Goal: Task Accomplishment & Management: Manage account settings

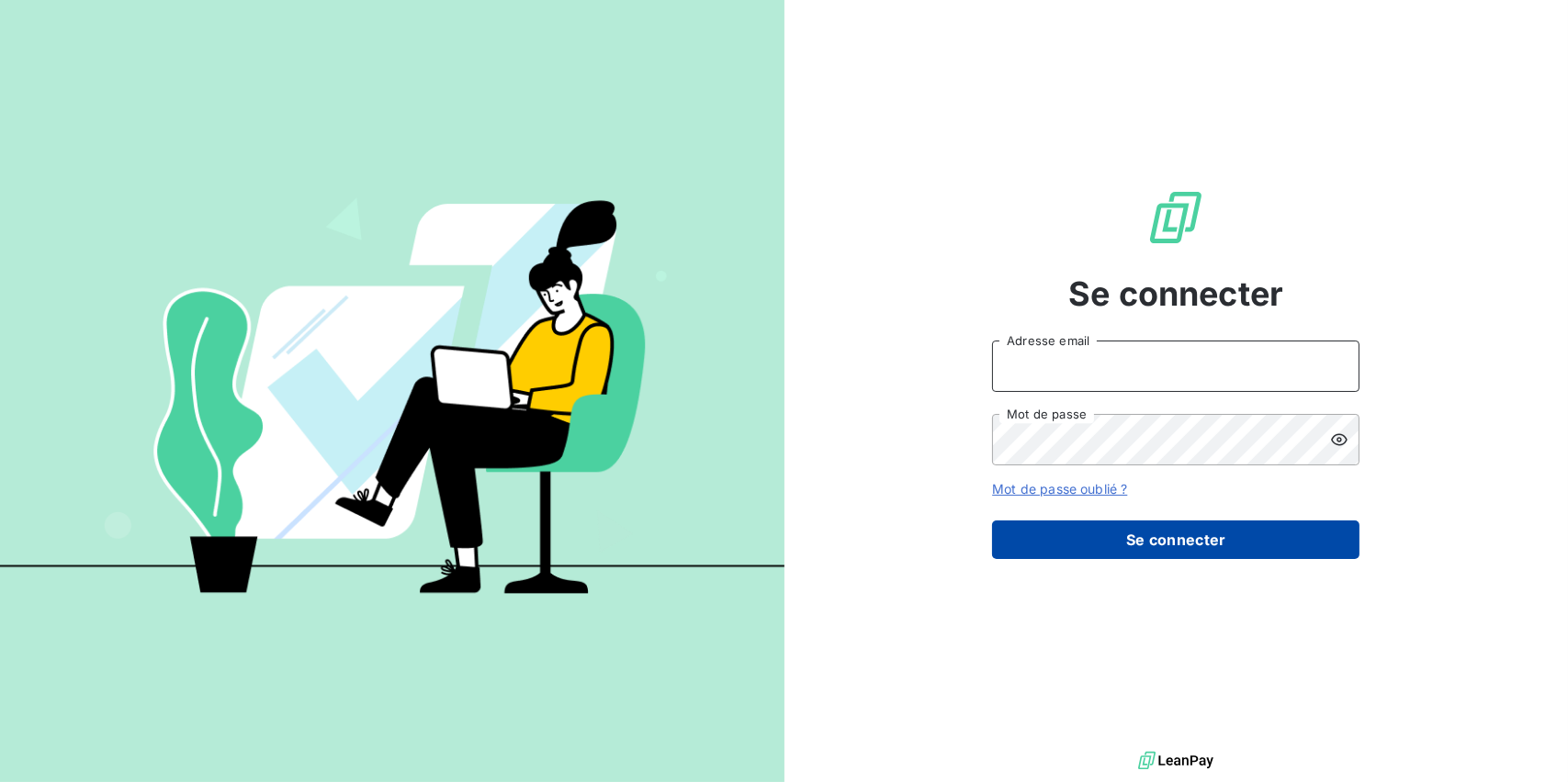
type input "[EMAIL_ADDRESS][DOMAIN_NAME]"
click at [1131, 534] on button "Se connecter" at bounding box center [1175, 539] width 367 height 39
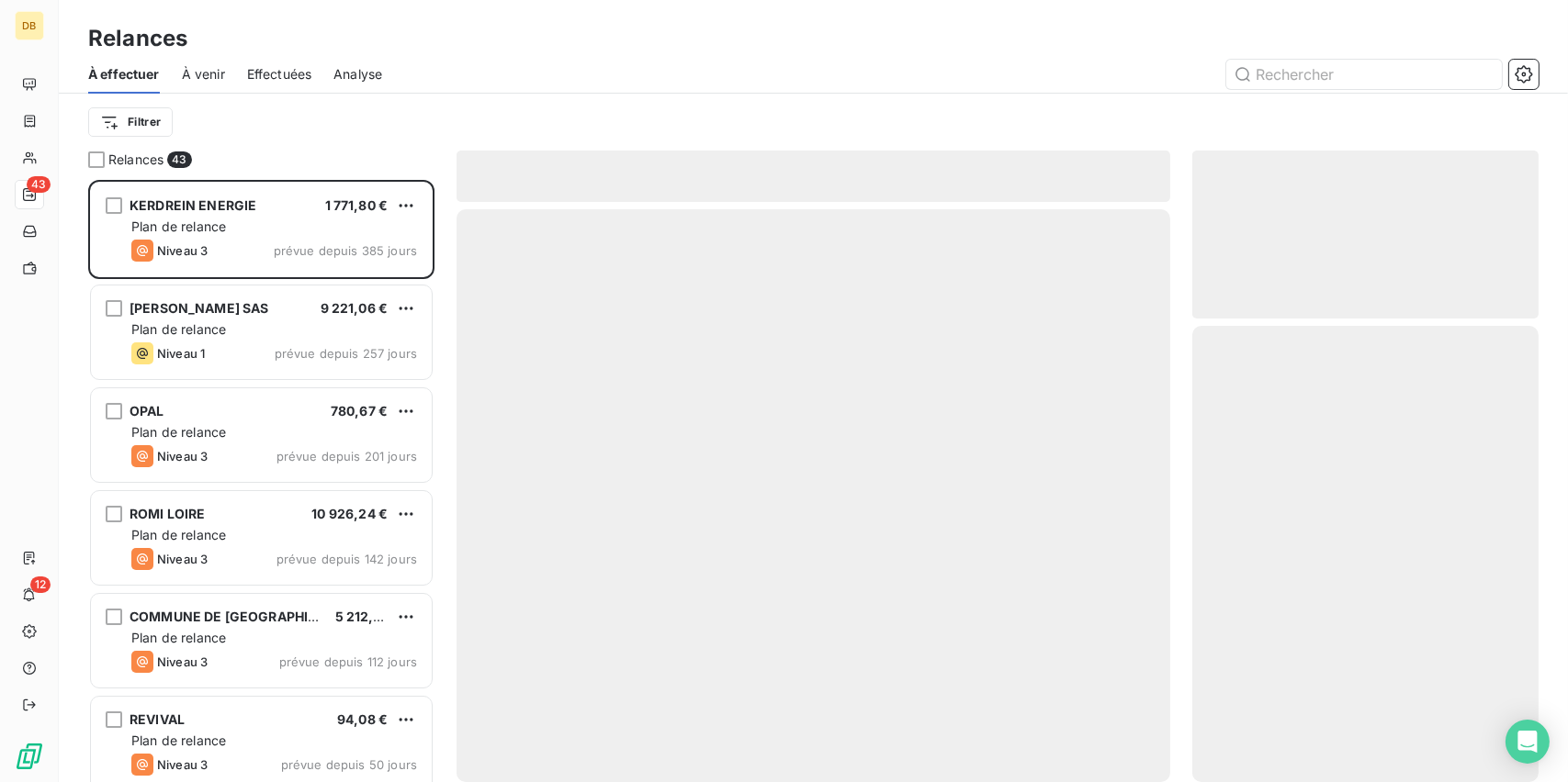
scroll to position [588, 332]
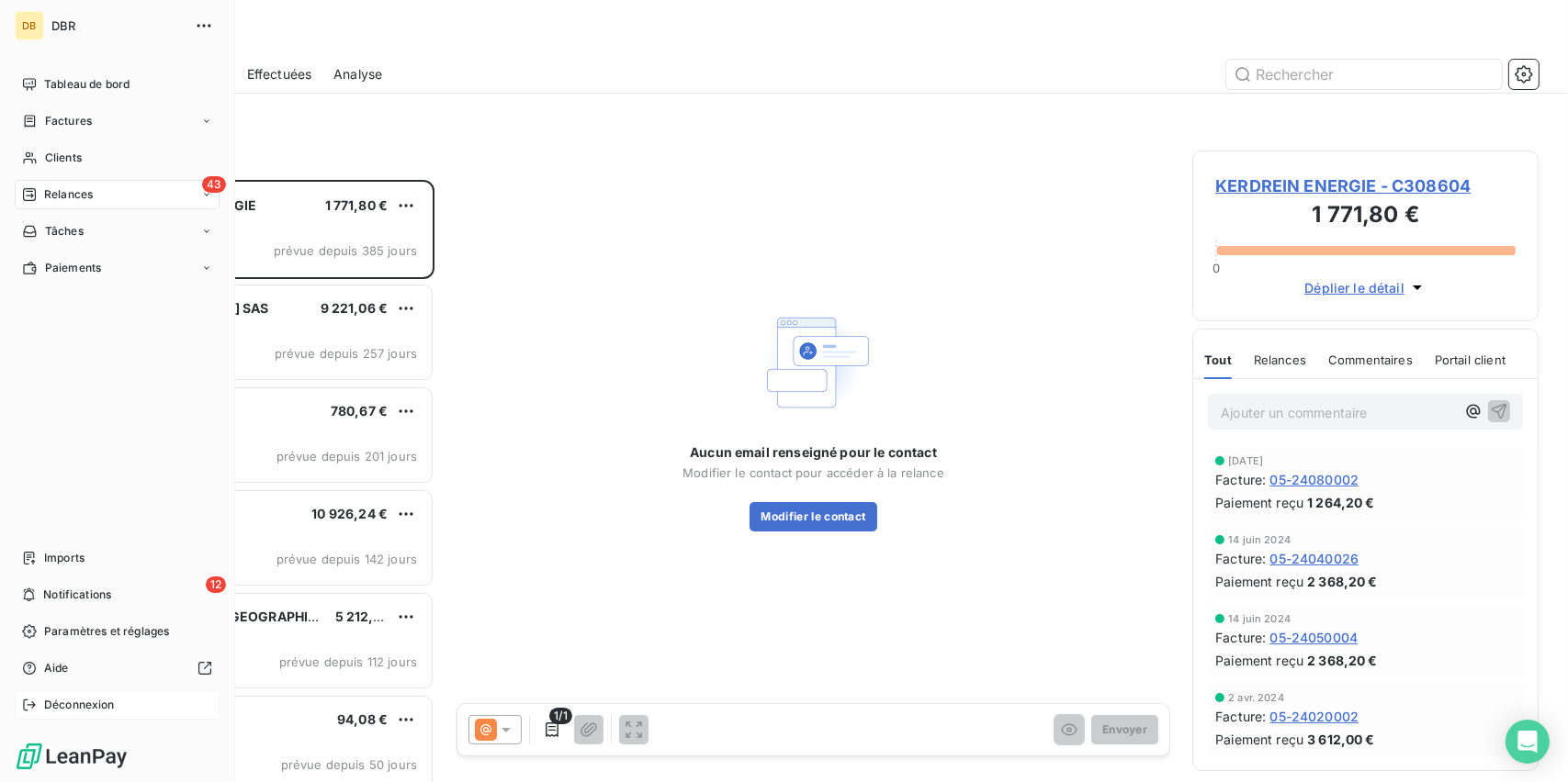
click at [59, 699] on span "Déconnexion" at bounding box center [79, 704] width 71 height 16
